Goal: Contribute content: Add original content to the website for others to see

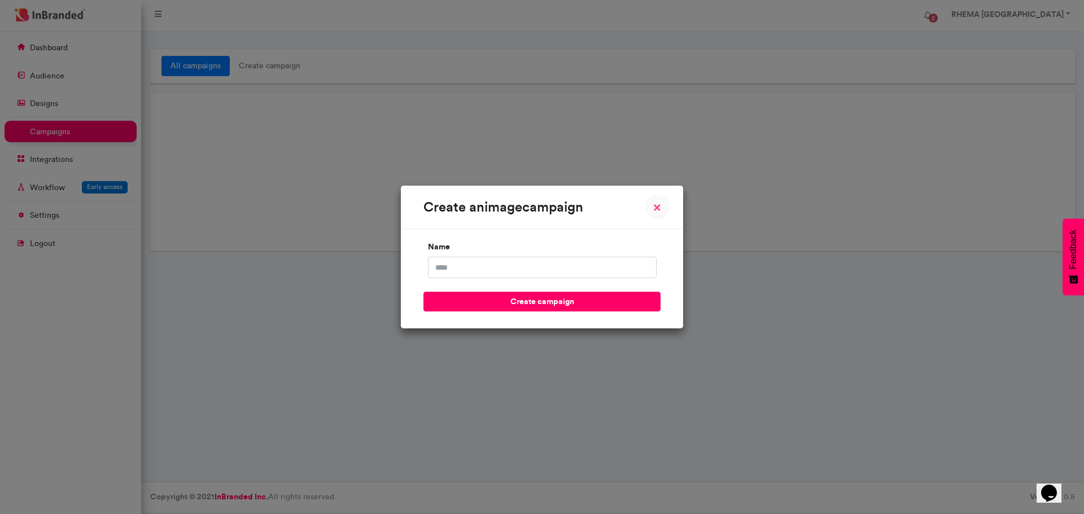
click at [656, 209] on span "×" at bounding box center [657, 207] width 8 height 14
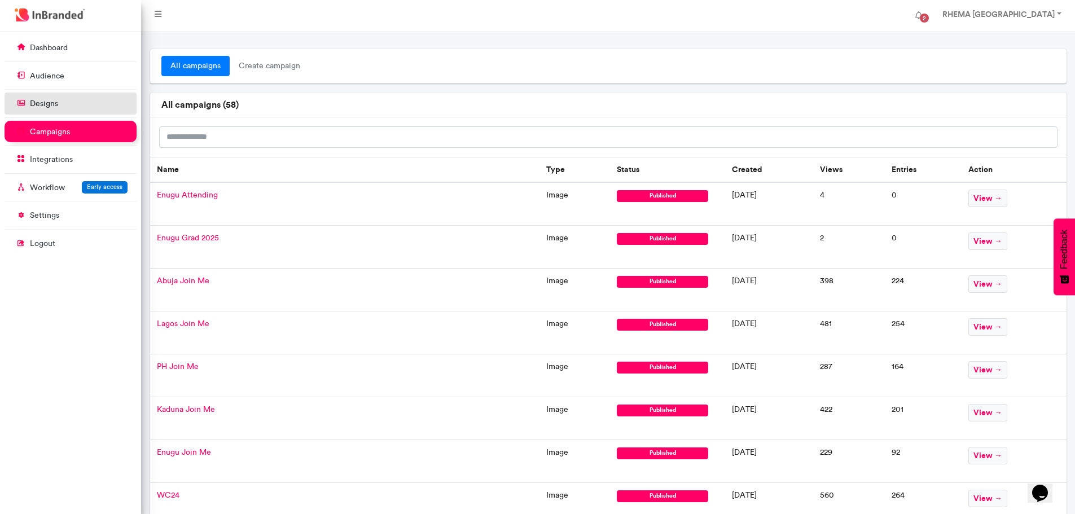
click at [46, 103] on p "designs" at bounding box center [44, 103] width 28 height 11
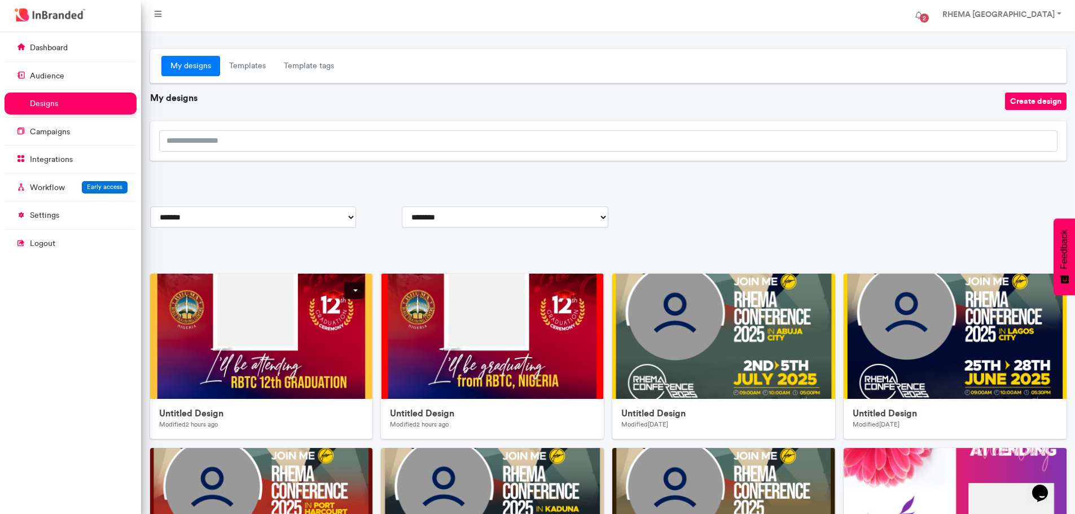
click at [327, 343] on img at bounding box center [376, 500] width 452 height 452
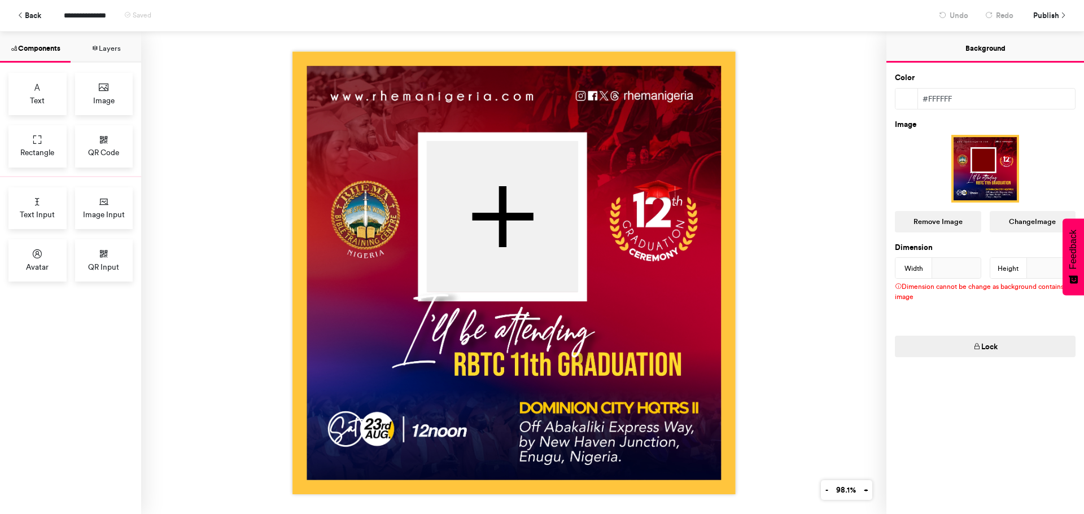
click at [656, 213] on img at bounding box center [513, 272] width 443 height 443
click at [990, 171] on div at bounding box center [985, 169] width 181 height 68
drag, startPoint x: 990, startPoint y: 171, endPoint x: 1027, endPoint y: 224, distance: 64.8
click at [1027, 224] on button "Change Image" at bounding box center [1033, 221] width 86 height 21
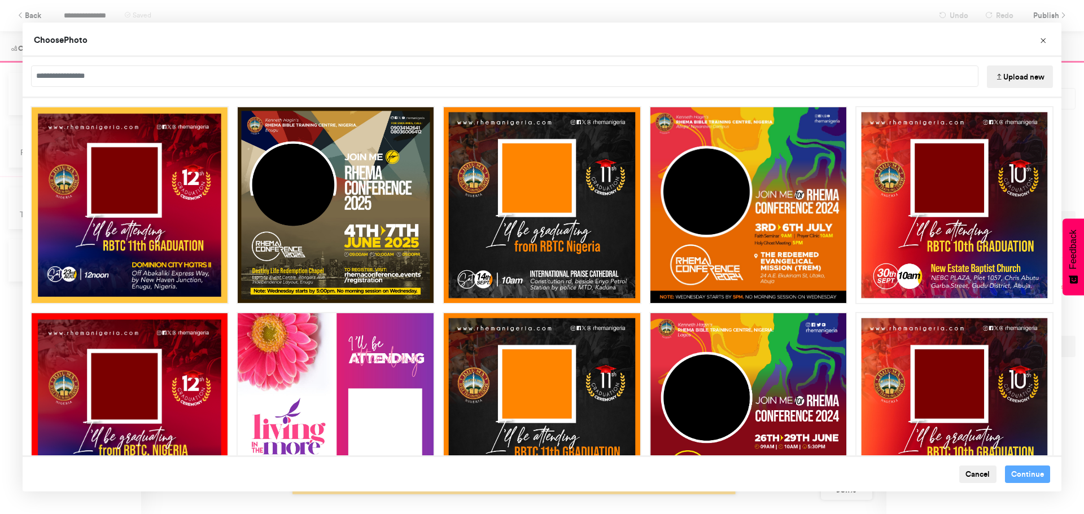
click at [1019, 78] on button "Upload new" at bounding box center [1020, 76] width 66 height 23
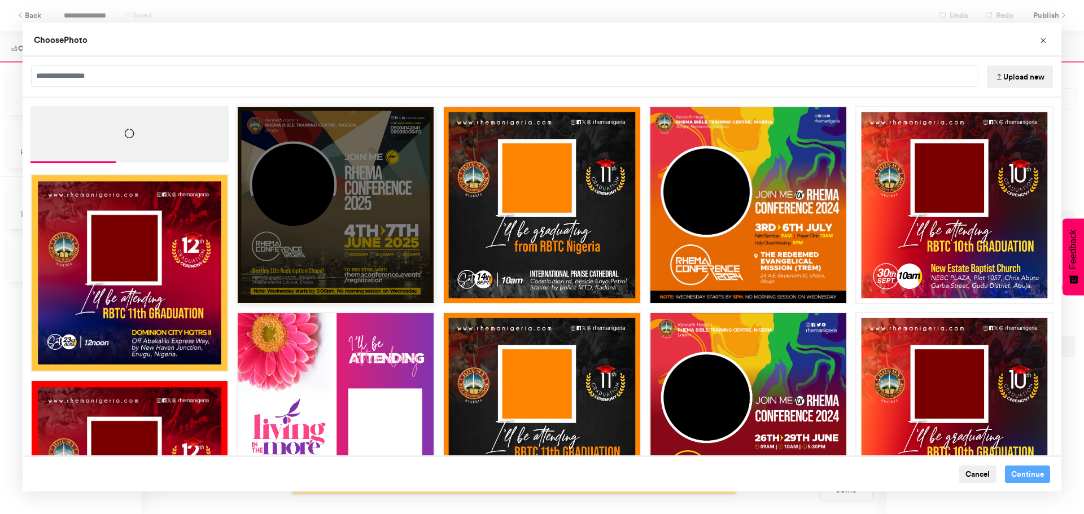
click at [244, 178] on div "Choose Image" at bounding box center [336, 205] width 198 height 198
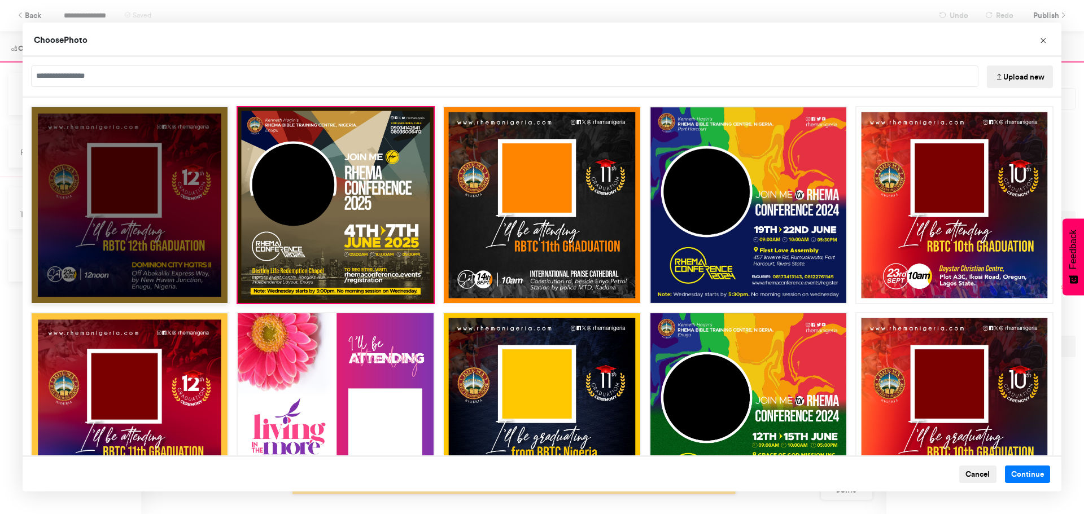
click at [167, 213] on div "Choose Image" at bounding box center [129, 205] width 198 height 198
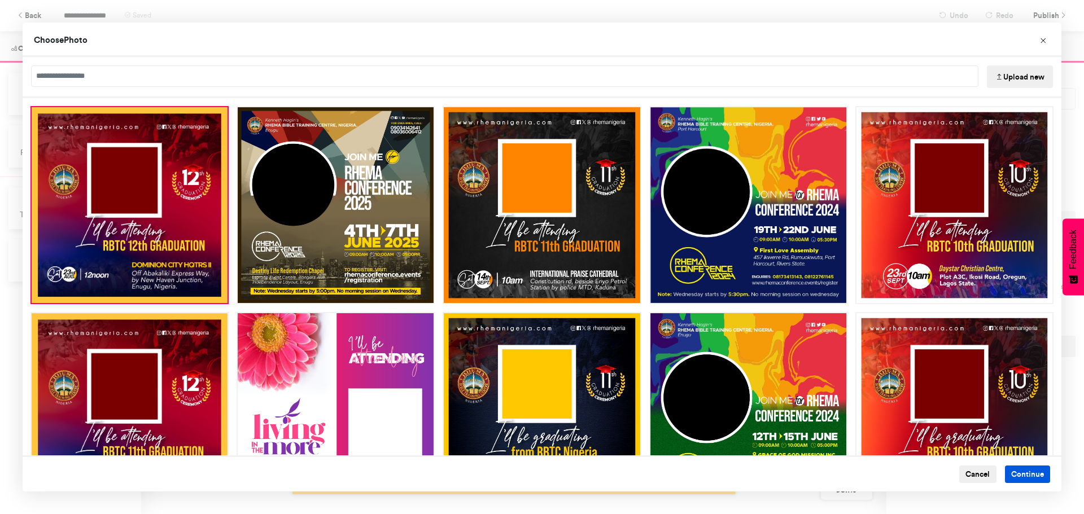
click at [1019, 474] on button "Continue" at bounding box center [1028, 475] width 46 height 18
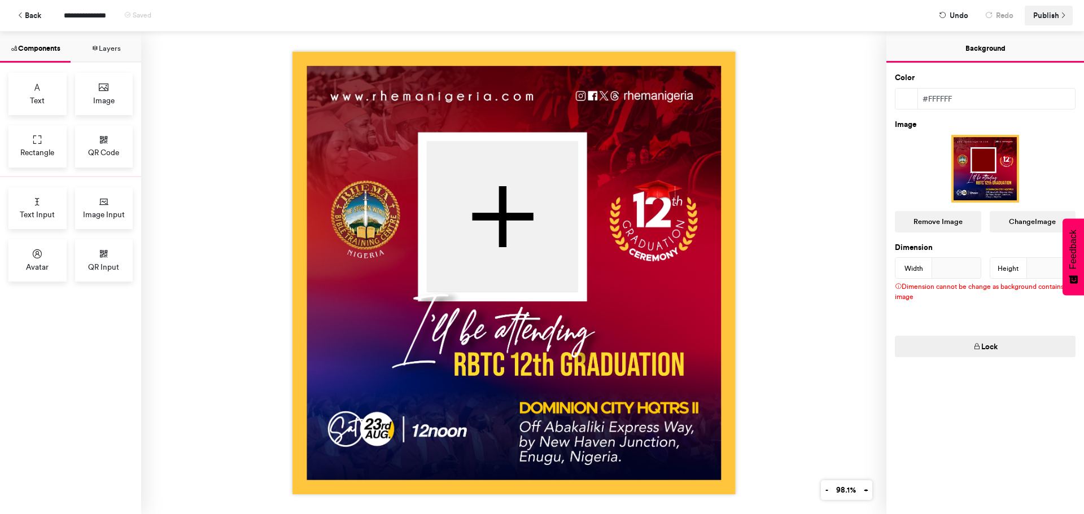
click at [1052, 17] on span "Publish" at bounding box center [1046, 16] width 26 height 20
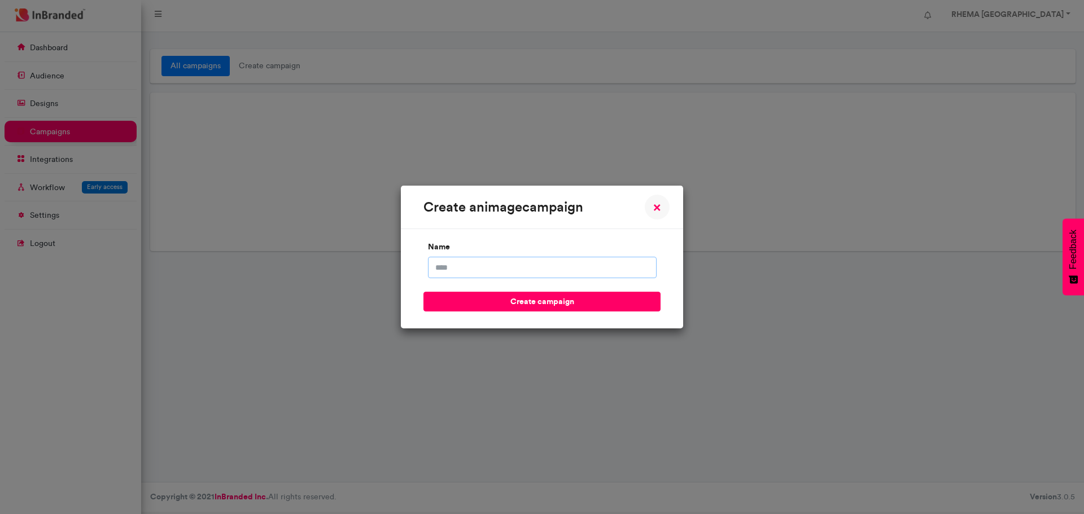
click at [496, 266] on input "name" at bounding box center [542, 267] width 229 height 21
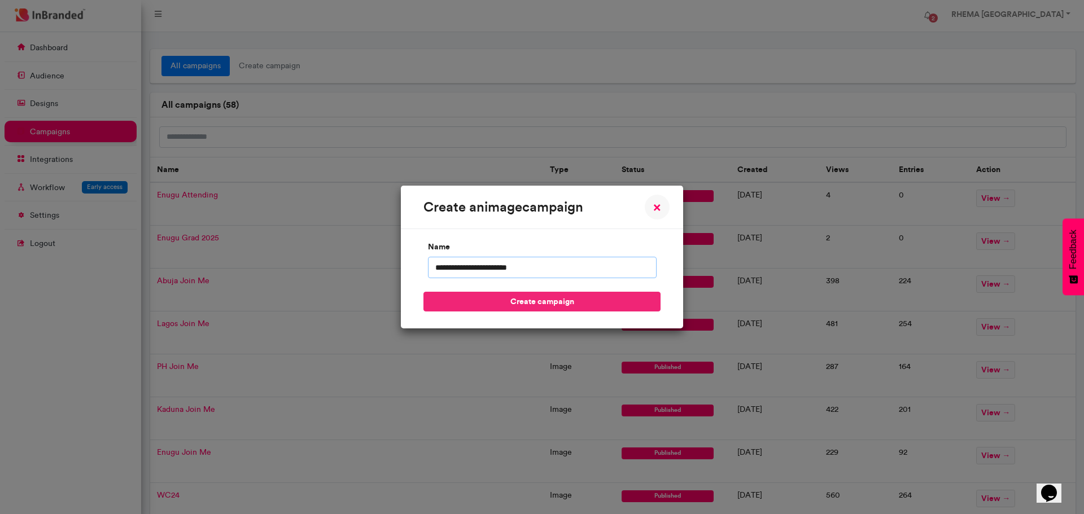
type input "**********"
click at [504, 298] on button "create campaign" at bounding box center [541, 302] width 237 height 20
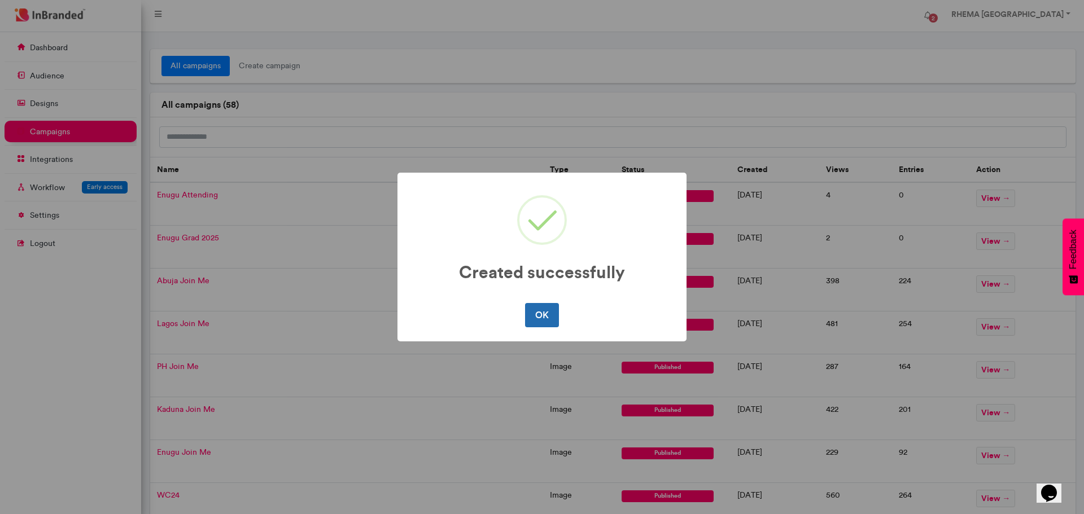
click at [536, 316] on button "OK" at bounding box center [541, 315] width 33 height 24
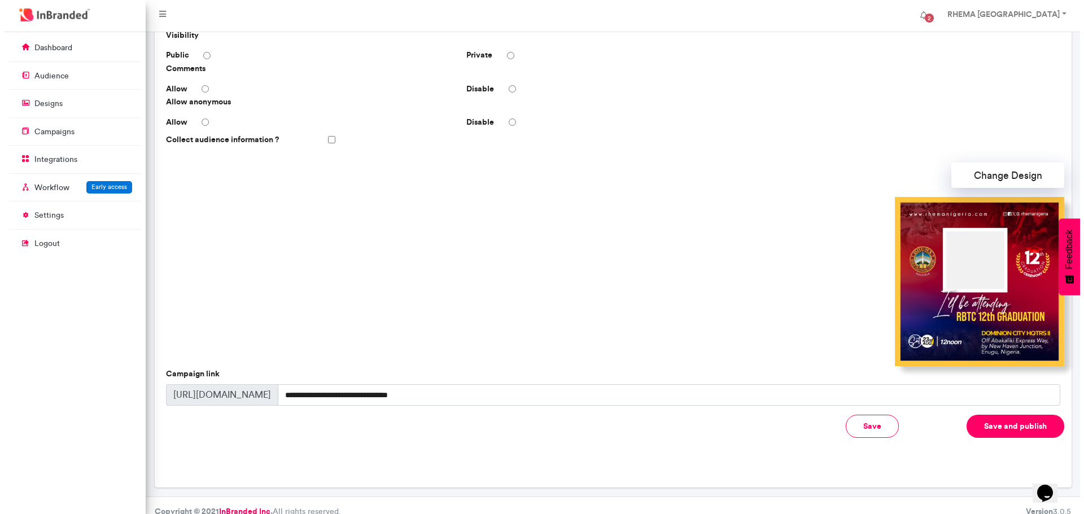
scroll to position [213, 0]
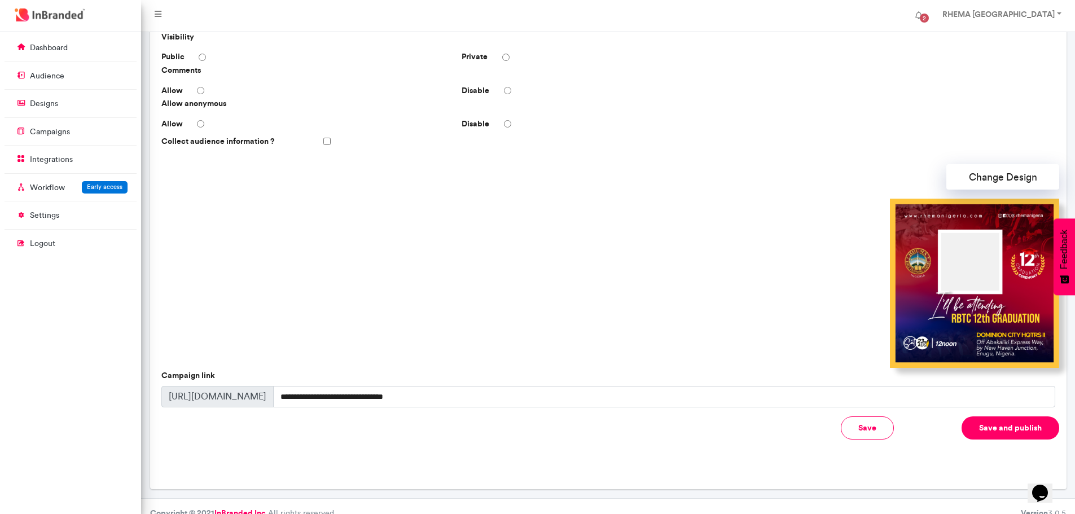
click at [995, 426] on button "Save and publish" at bounding box center [1011, 428] width 98 height 23
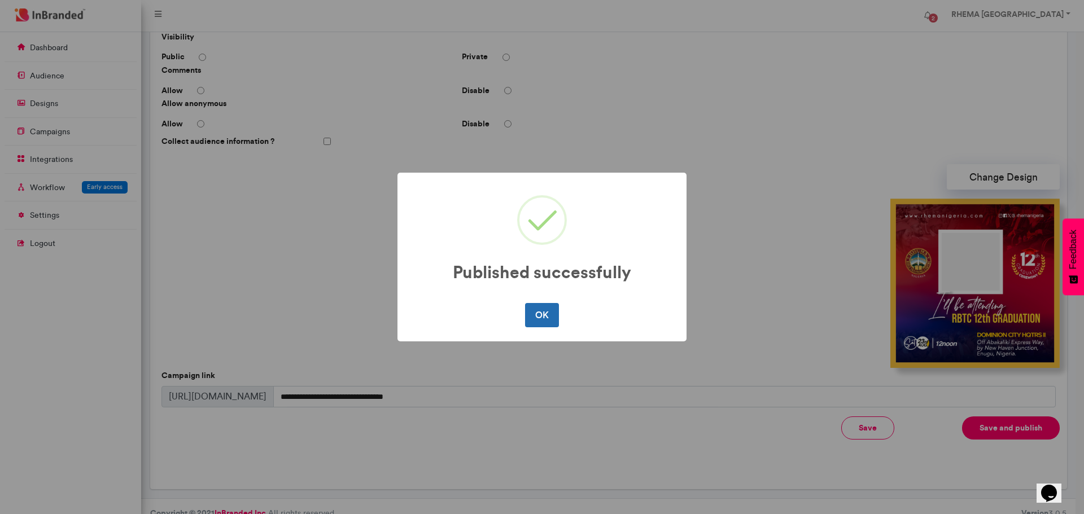
click at [543, 314] on button "OK" at bounding box center [541, 315] width 33 height 24
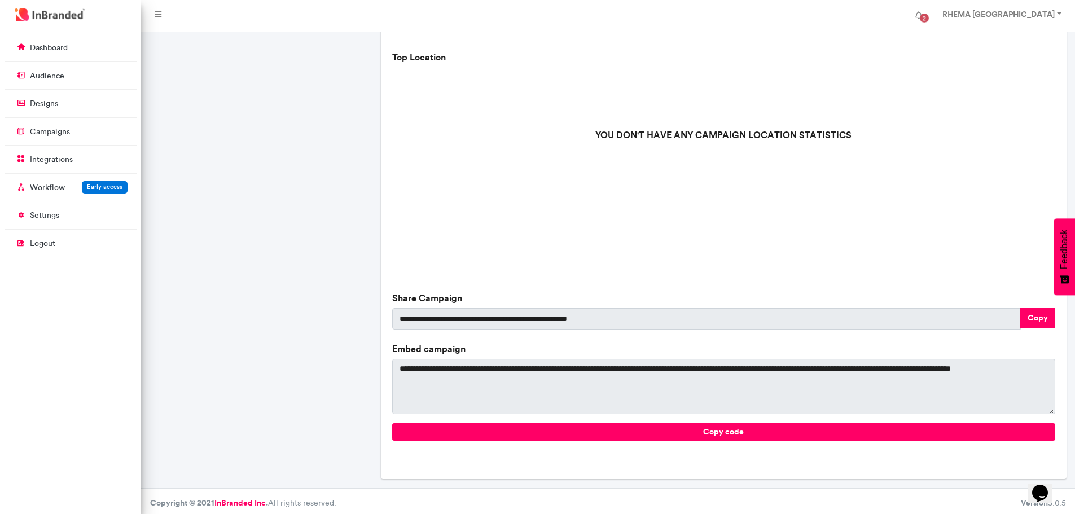
scroll to position [305, 0]
click at [1047, 321] on button "Copy" at bounding box center [1038, 318] width 35 height 20
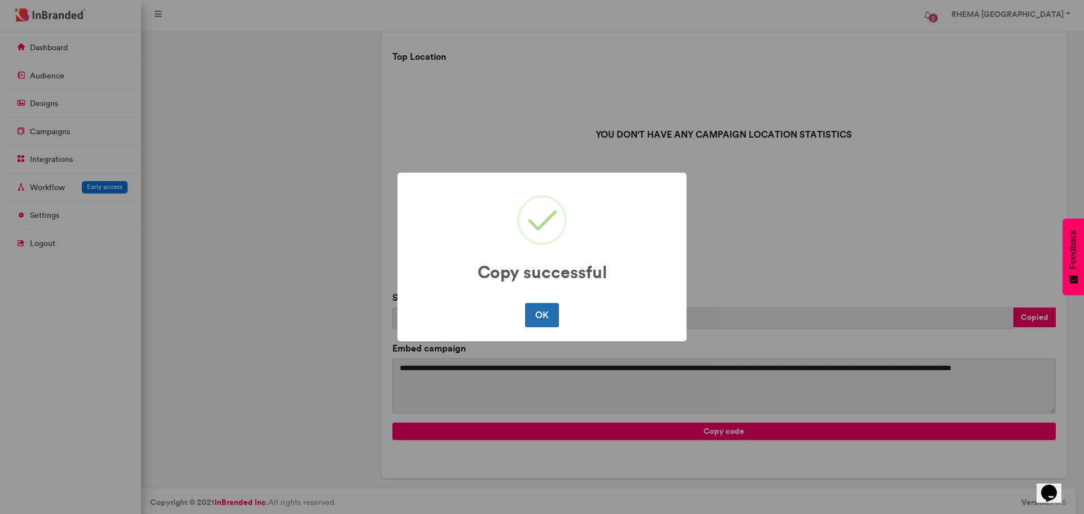
click at [544, 321] on button "OK" at bounding box center [541, 315] width 33 height 24
